Goal: Communication & Community: Connect with others

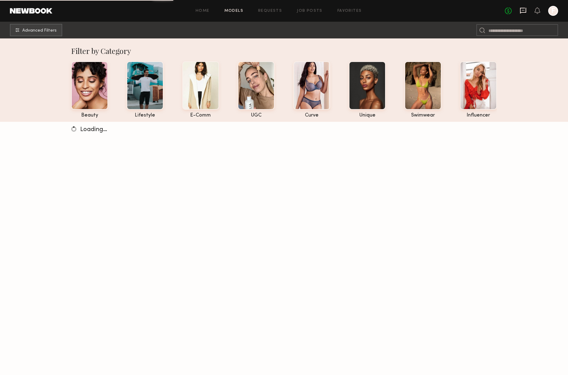
click at [525, 11] on icon at bounding box center [523, 10] width 7 height 7
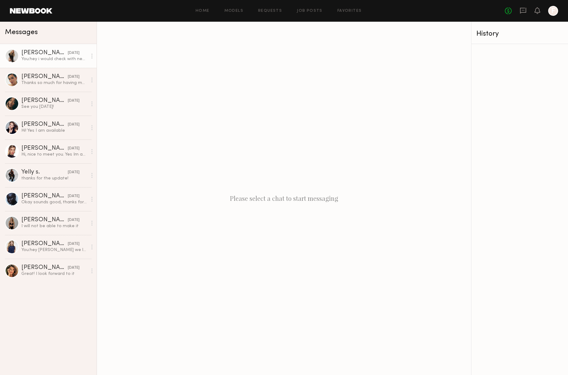
click at [41, 62] on div "You: hey i would check with newbook.. our credit card was charged and the payme…" at bounding box center [54, 59] width 66 height 6
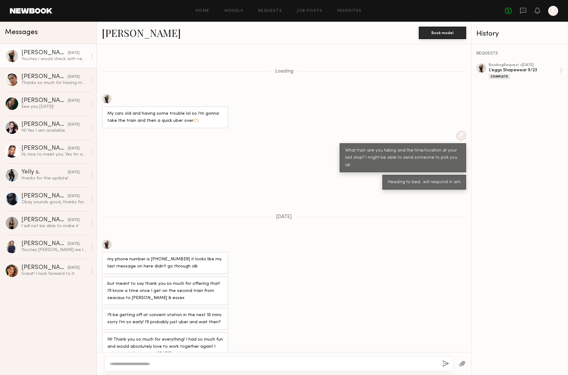
scroll to position [309, 0]
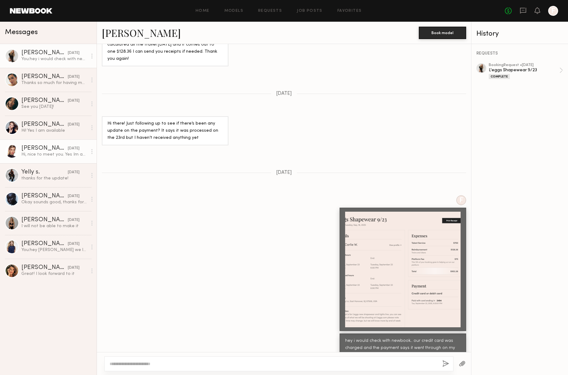
click at [11, 154] on div at bounding box center [12, 151] width 14 height 14
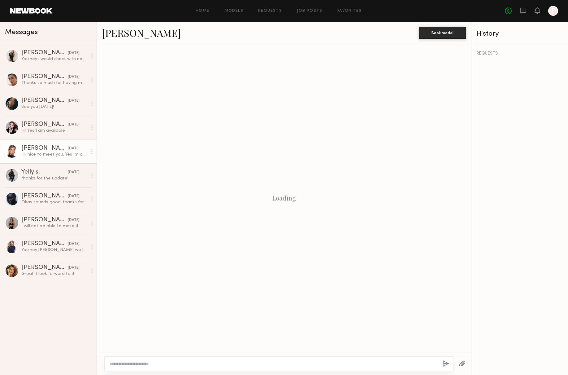
scroll to position [30, 0]
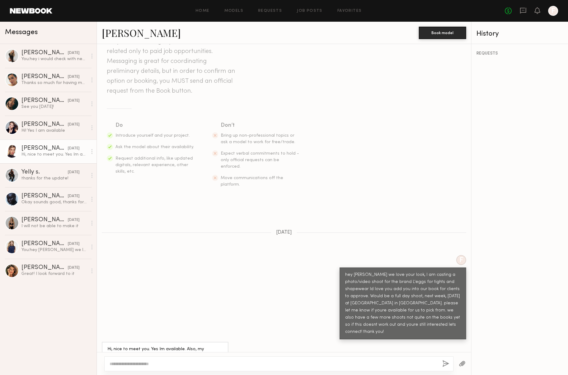
click at [11, 151] on div at bounding box center [12, 151] width 14 height 14
click at [29, 146] on div "Megan M." at bounding box center [44, 148] width 46 height 6
click at [13, 149] on div at bounding box center [12, 151] width 14 height 14
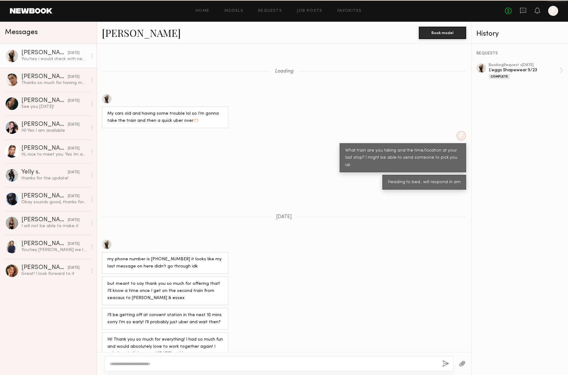
scroll to position [309, 0]
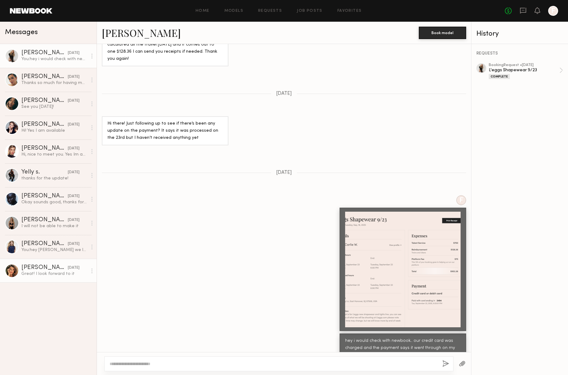
click at [11, 268] on div at bounding box center [12, 271] width 14 height 14
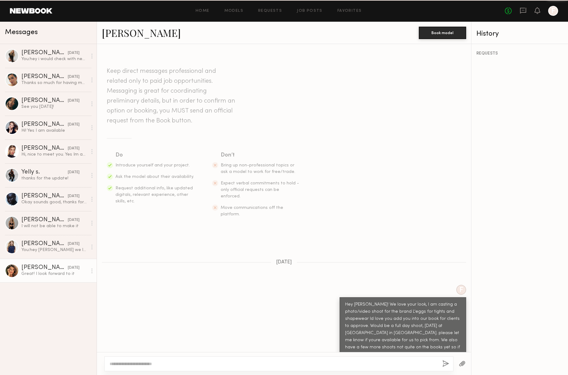
scroll to position [160, 0]
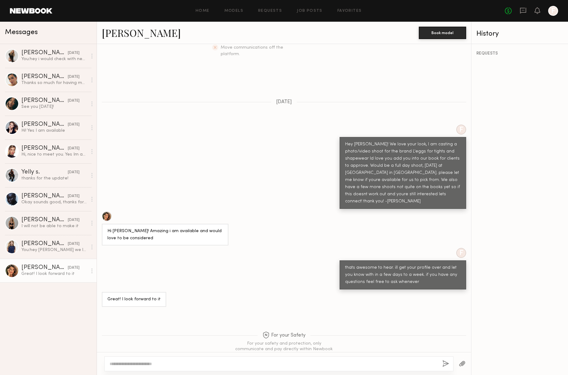
click at [107, 211] on div at bounding box center [107, 216] width 10 height 10
